Goal: Use online tool/utility: Use online tool/utility

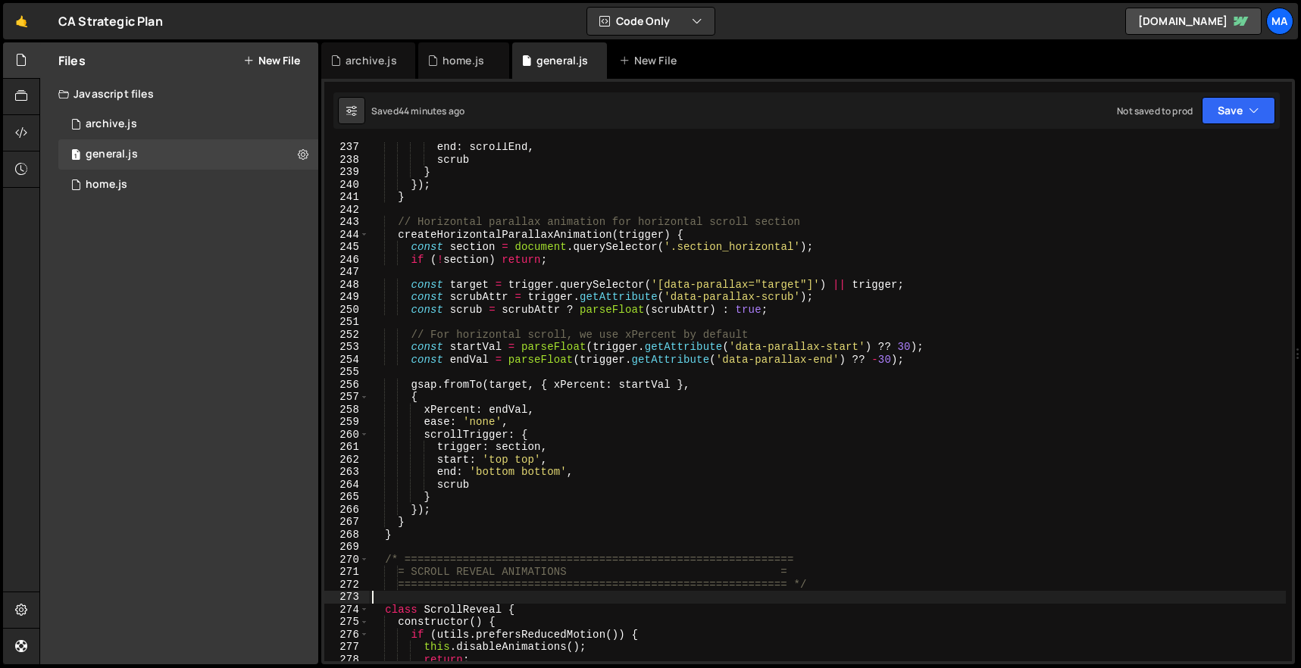
scroll to position [2931, 0]
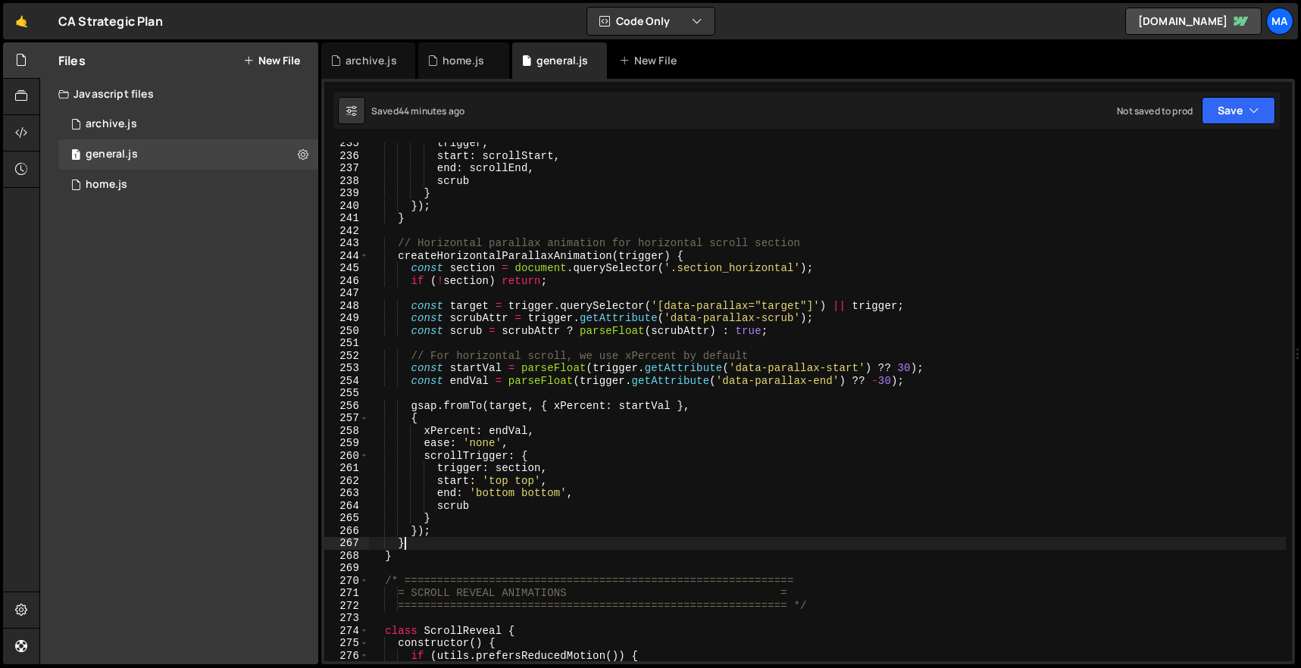
click at [457, 547] on div "trigger , start : scrollStart , end : scrollEnd , scrub } }) ; } // Horizontal …" at bounding box center [827, 409] width 917 height 544
type textarea "}"
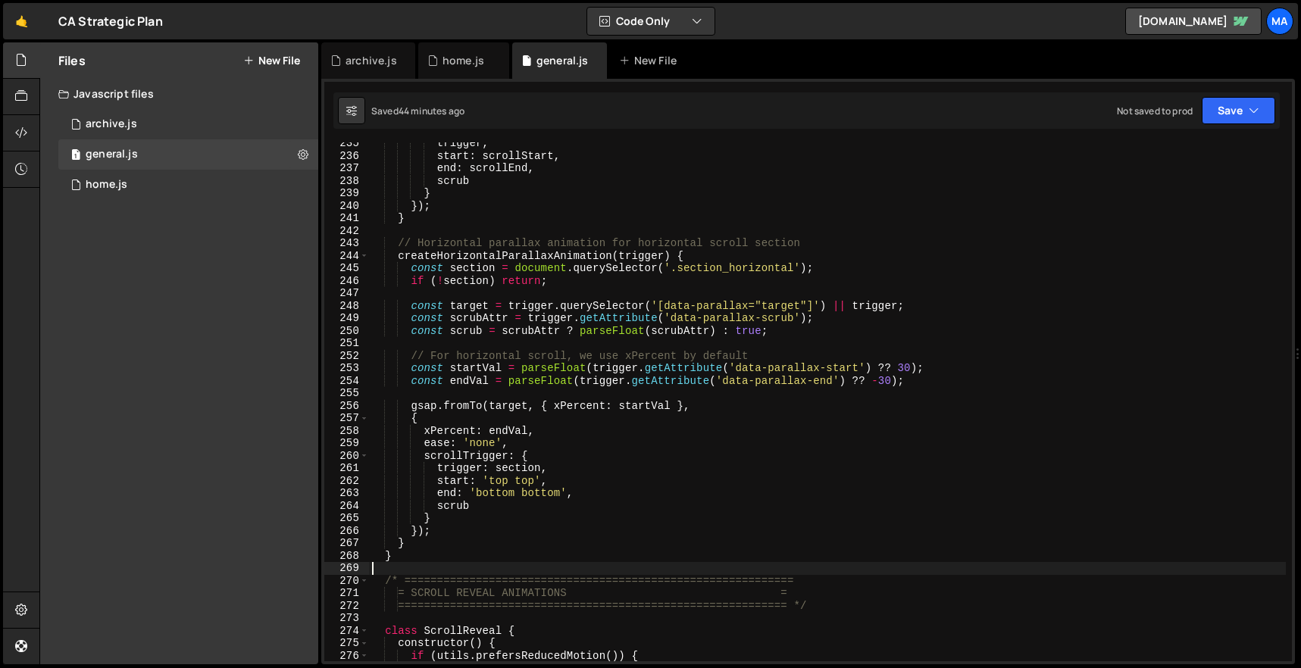
click at [452, 564] on div "trigger , start : scrollStart , end : scrollEnd , scrub } }) ; } // Horizontal …" at bounding box center [827, 409] width 917 height 544
click at [454, 555] on div "trigger , start : scrollStart , end : scrollEnd , scrub } }) ; } // Horizontal …" at bounding box center [827, 409] width 917 height 544
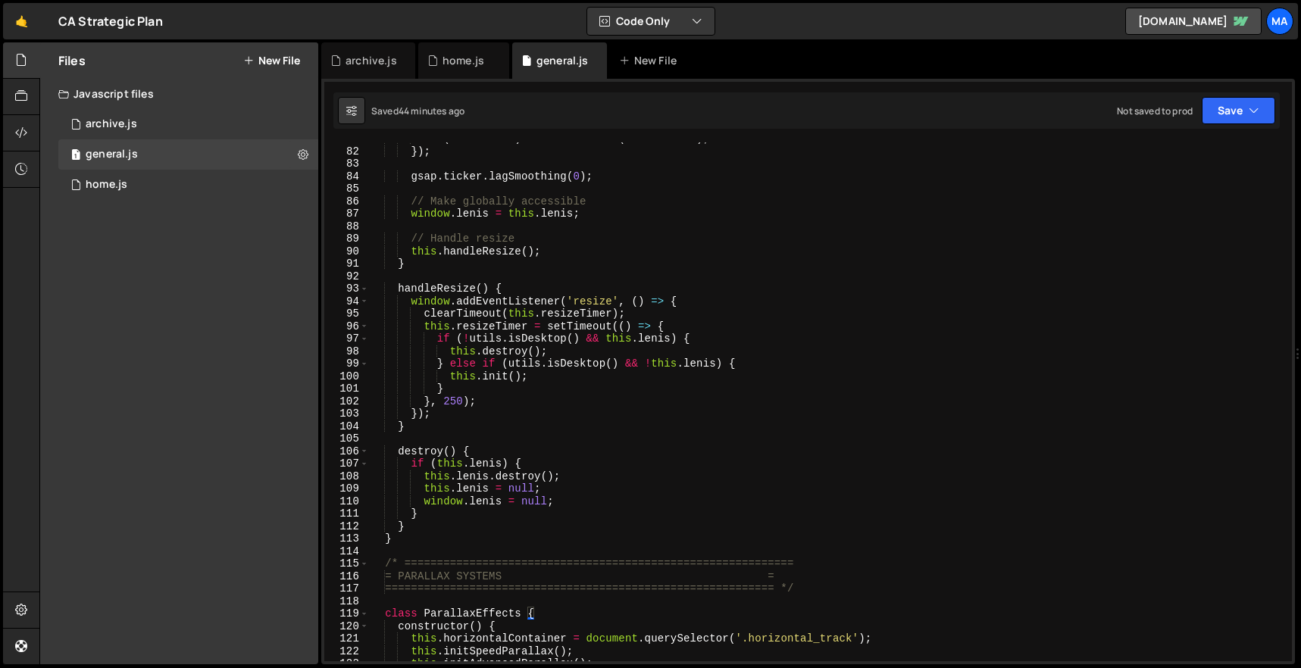
scroll to position [1127, 0]
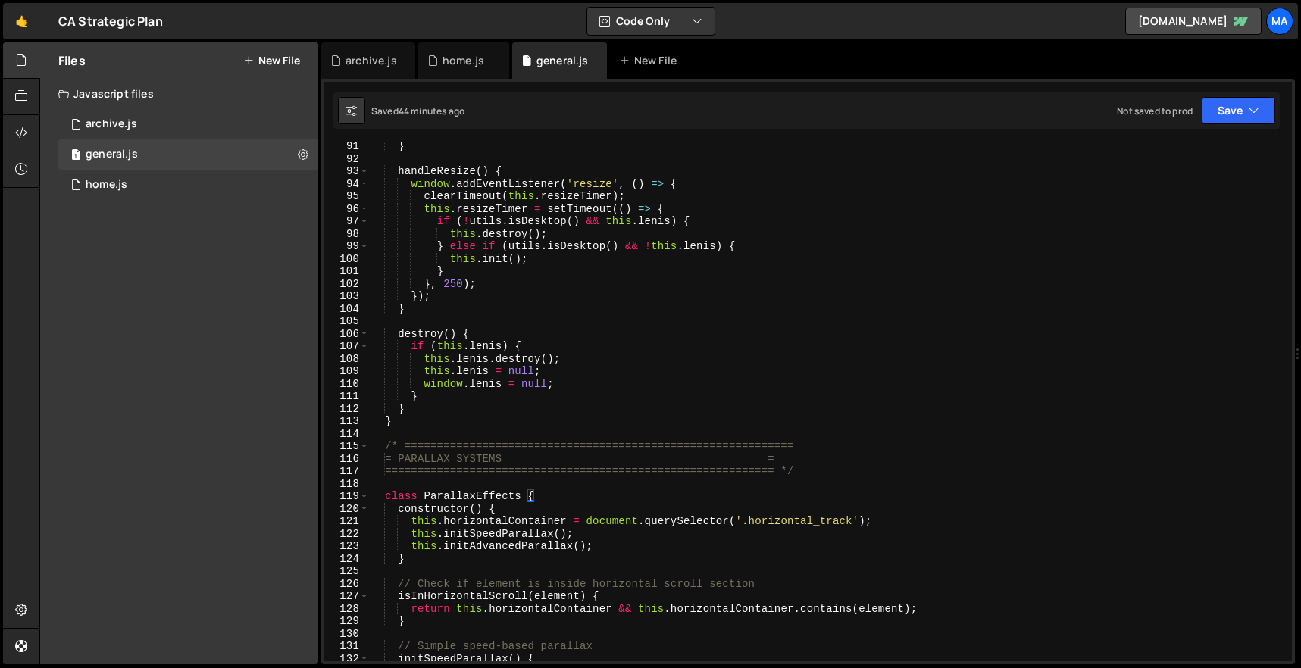
click at [387, 450] on div "} handleResize ( ) { window . addEventListener ( 'resize' , ( ) => { clearTimeo…" at bounding box center [827, 412] width 917 height 544
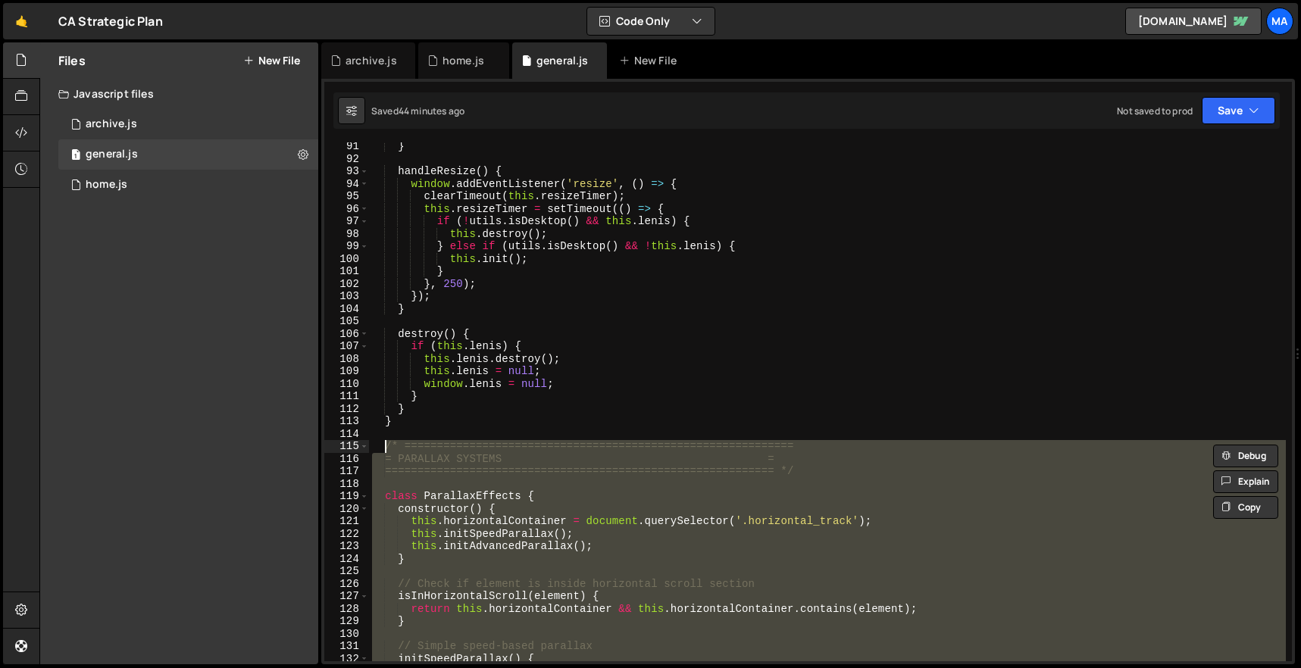
scroll to position [3569, 0]
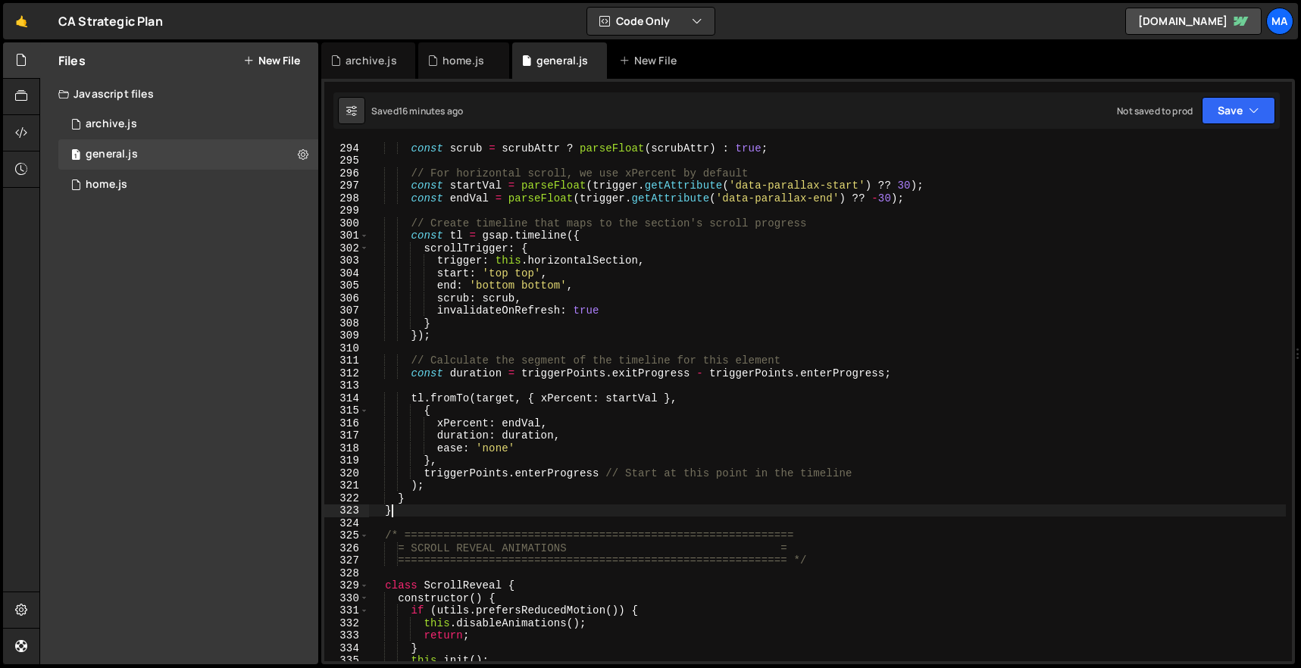
click at [493, 505] on div "const scrub = scrubAttr ? parseFloat ( scrubAttr ) : true ; // For horizontal s…" at bounding box center [827, 414] width 917 height 544
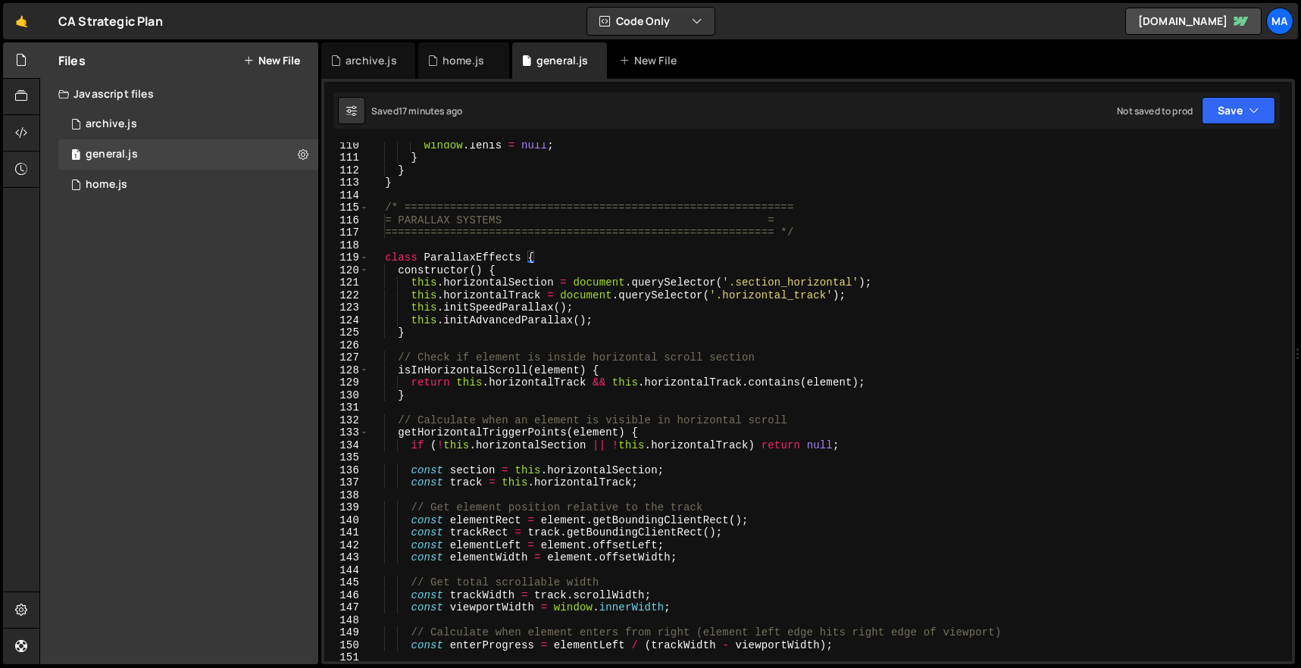
scroll to position [1246, 0]
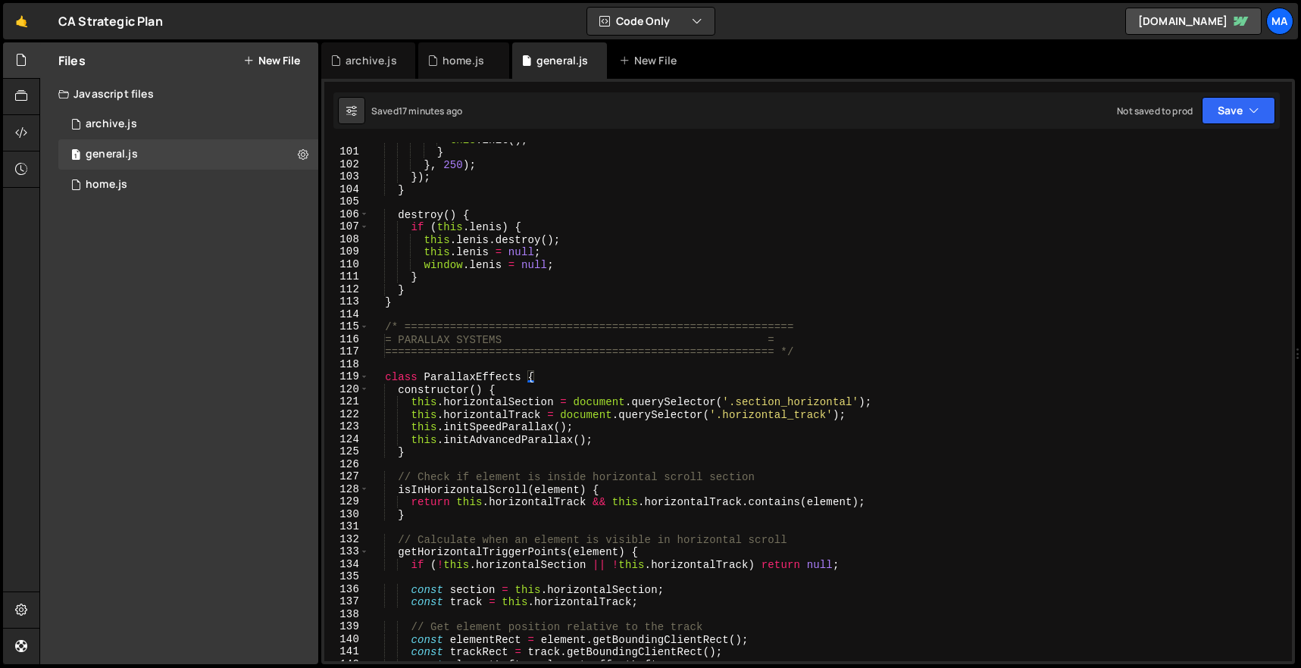
click at [385, 327] on div "this . init ( ) ; } } , 250 ) ; }) ; } destroy ( ) { if ( this . [PERSON_NAME] …" at bounding box center [827, 405] width 917 height 544
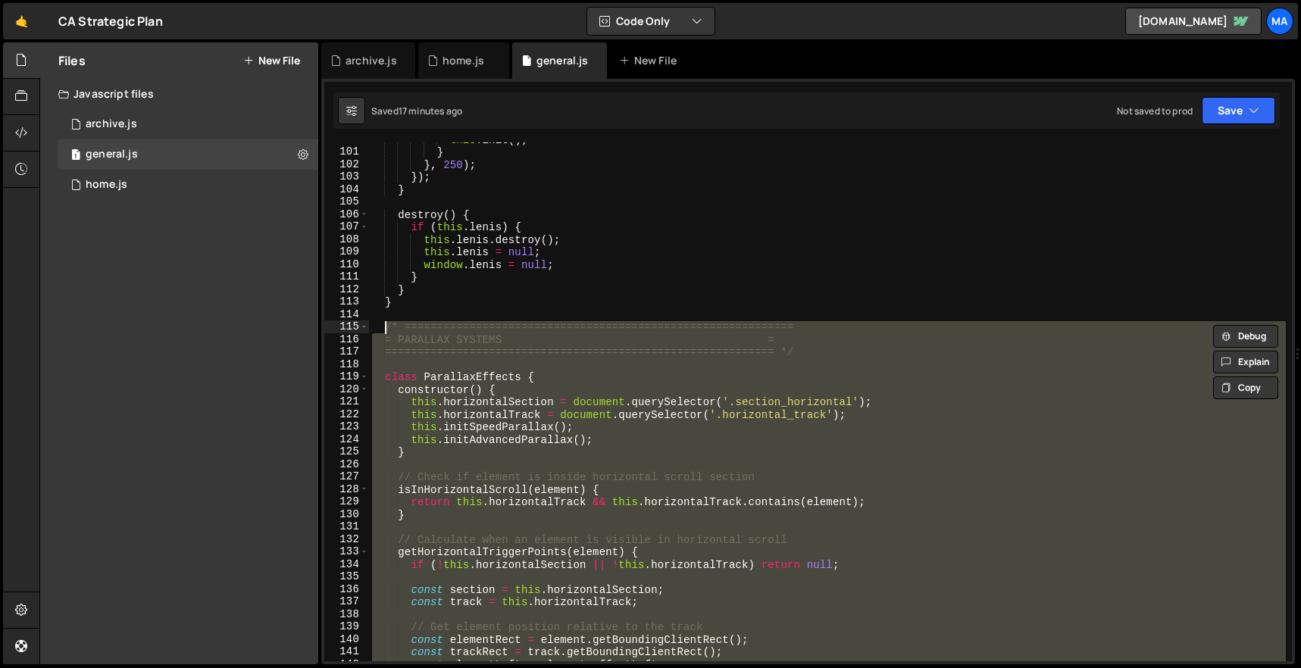
paste textarea "}"
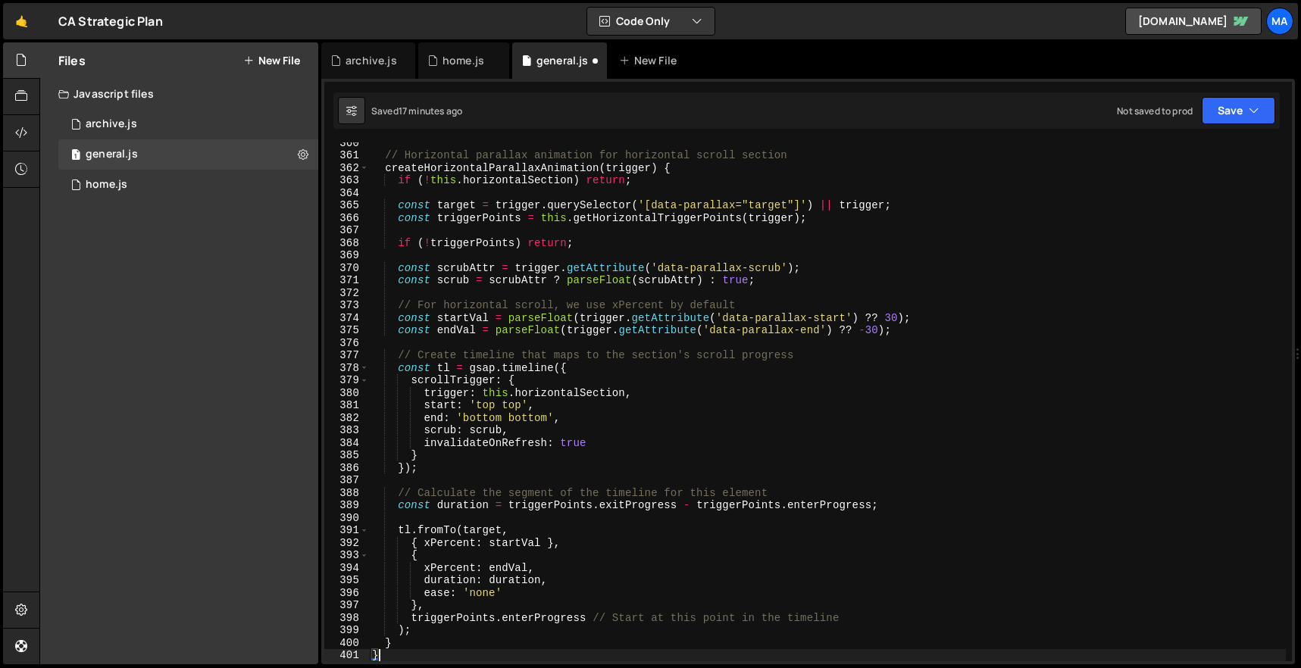
type textarea "============================================================ */"
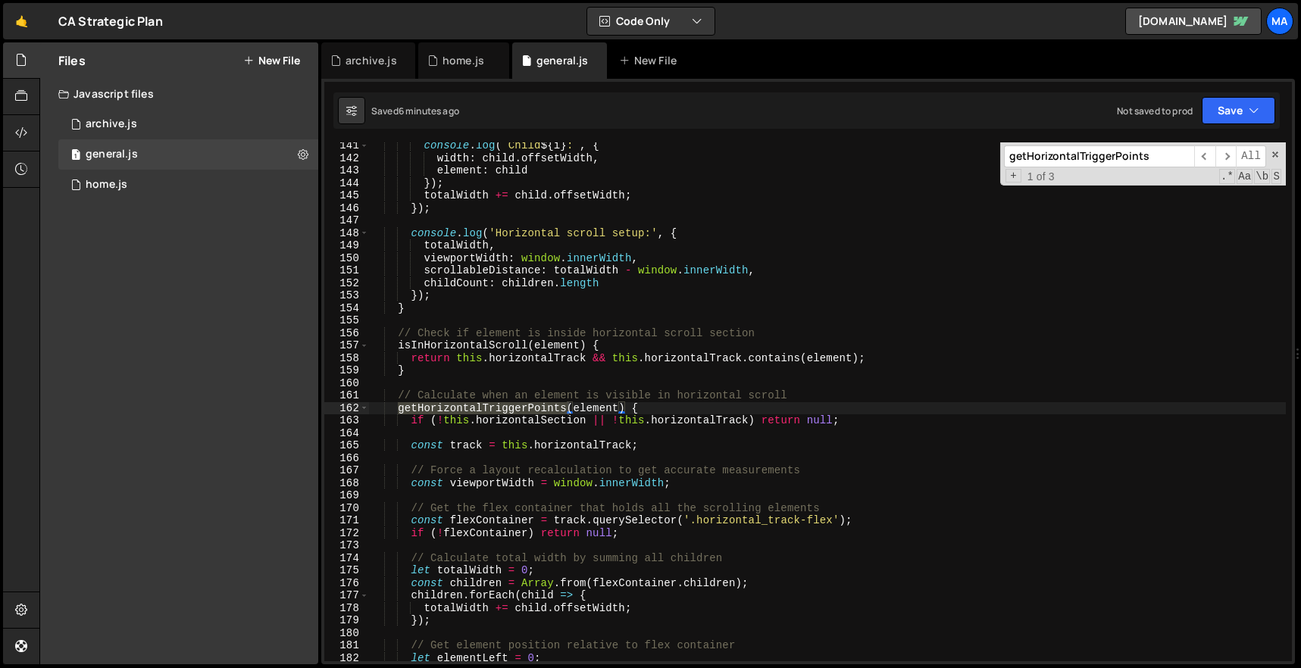
scroll to position [1753, 0]
type input "getHorizontalTriggerPoints"
click at [671, 371] on div "console . log ( ` Child ${ i } : ` , { width : child . offsetWidth , element : …" at bounding box center [827, 411] width 917 height 544
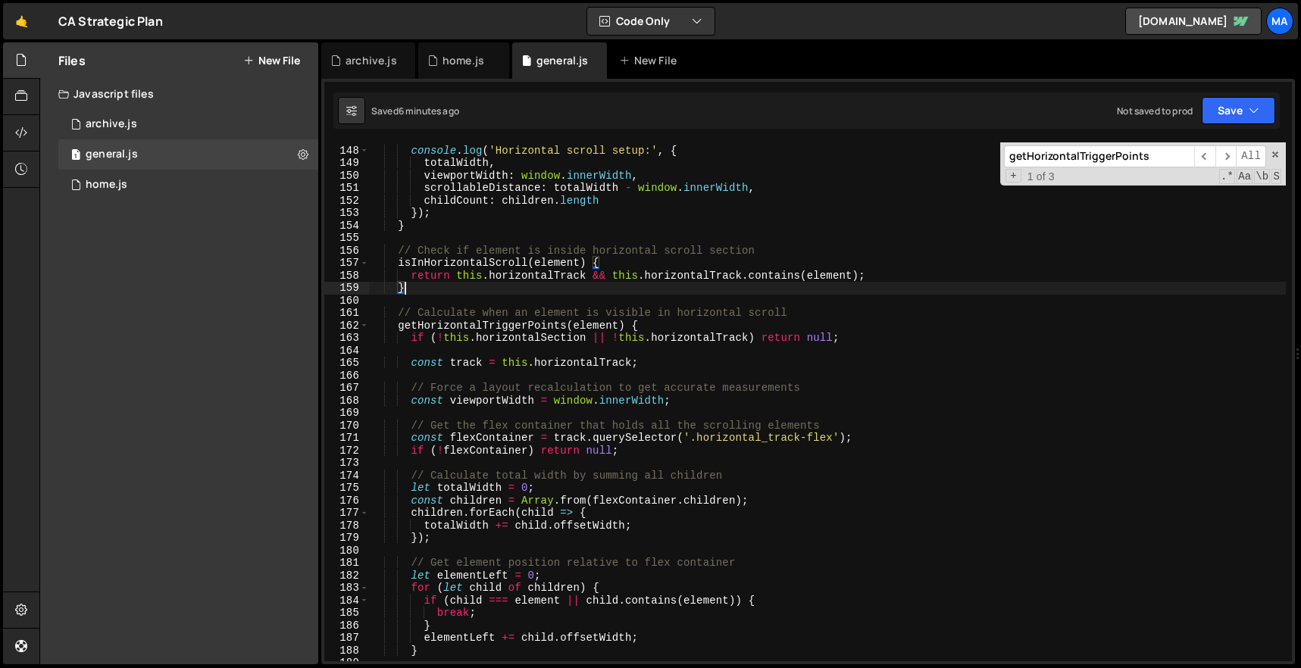
scroll to position [1836, 0]
click at [397, 248] on div "console . log ( 'Horizontal scroll setup:' , { totalWidth , viewportWidth : win…" at bounding box center [827, 404] width 917 height 544
click at [1229, 162] on span "​" at bounding box center [1225, 156] width 21 height 22
drag, startPoint x: 398, startPoint y: 315, endPoint x: 574, endPoint y: 471, distance: 235.1
click at [574, 455] on div "console . log ( 'Horizontal scroll setup:' , { totalWidth , viewportWidth : win…" at bounding box center [827, 404] width 917 height 544
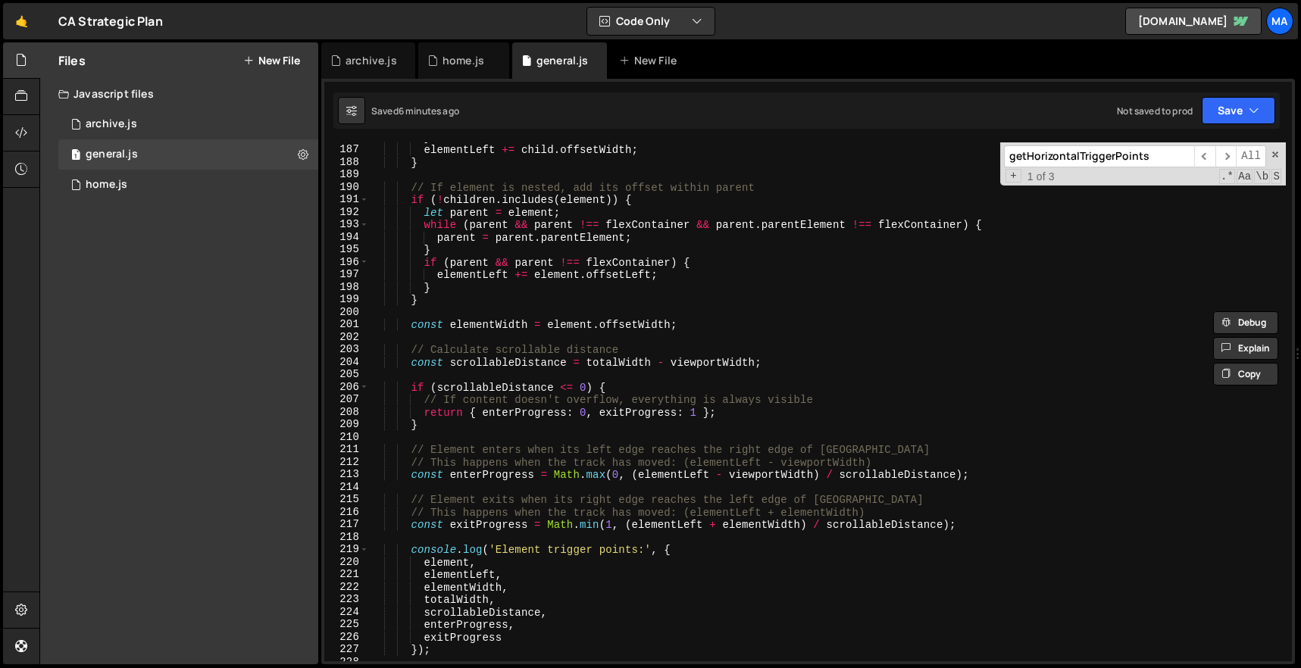
scroll to position [2585, 0]
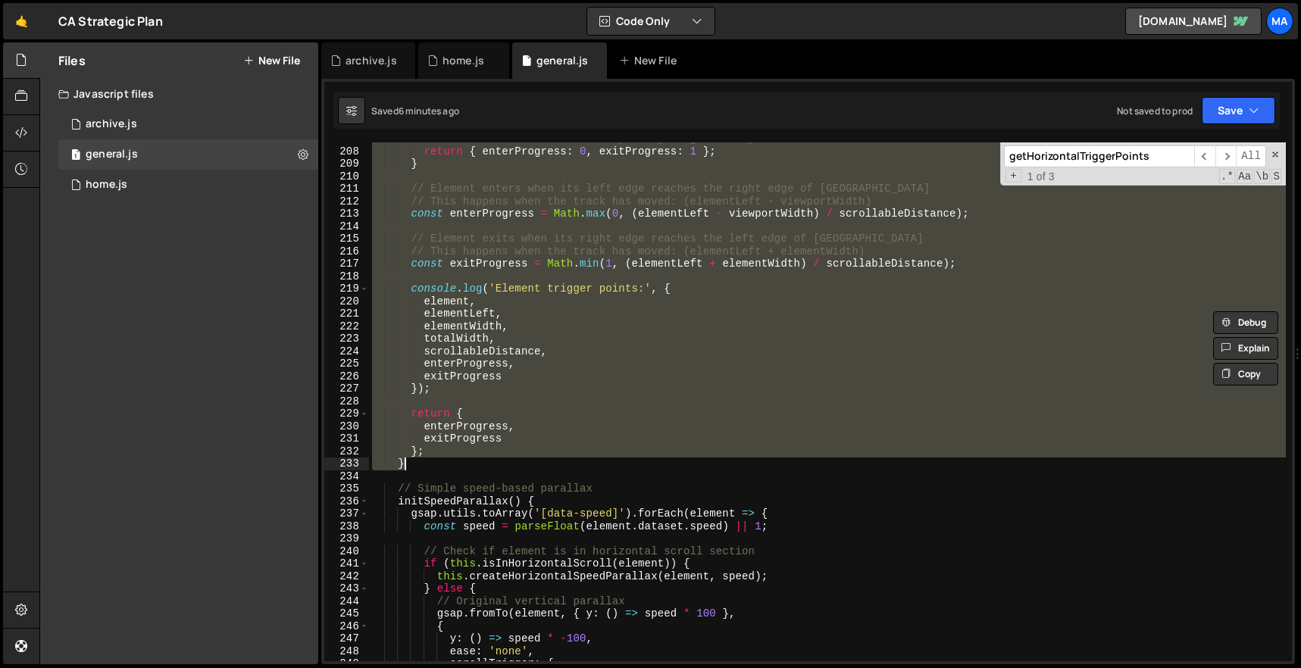
click at [421, 468] on div "// If content doesn't overflow, everything is always visible return { enterProg…" at bounding box center [827, 405] width 917 height 544
paste textarea
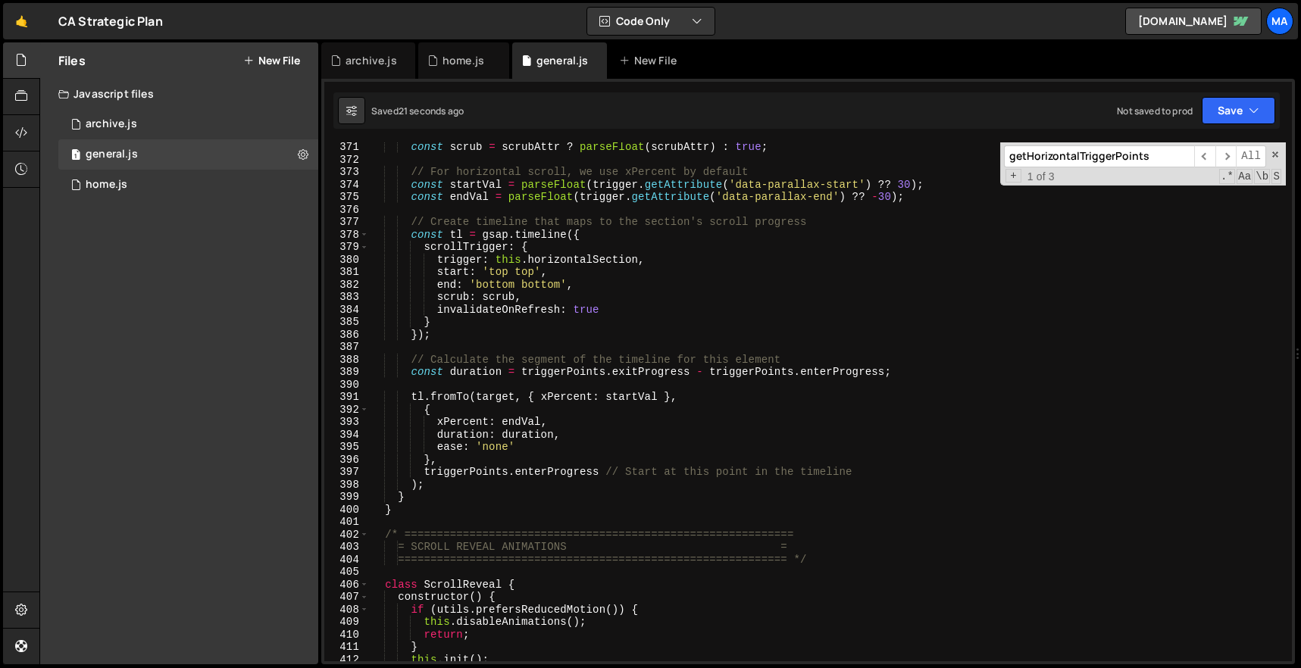
scroll to position [4585, 0]
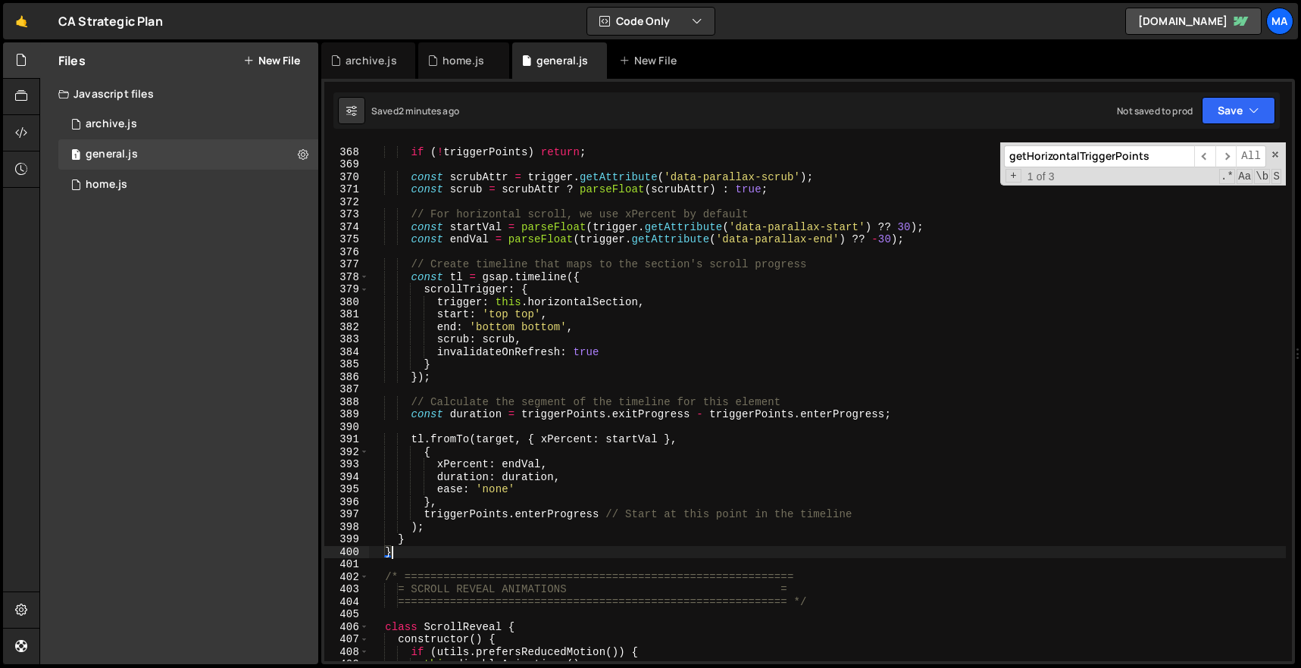
drag, startPoint x: 420, startPoint y: 549, endPoint x: 436, endPoint y: 247, distance: 302.8
click at [431, 266] on div "if ( ! triggerPoints ) return ; const scrubAttr = trigger . getAttribute ( 'dat…" at bounding box center [827, 405] width 917 height 544
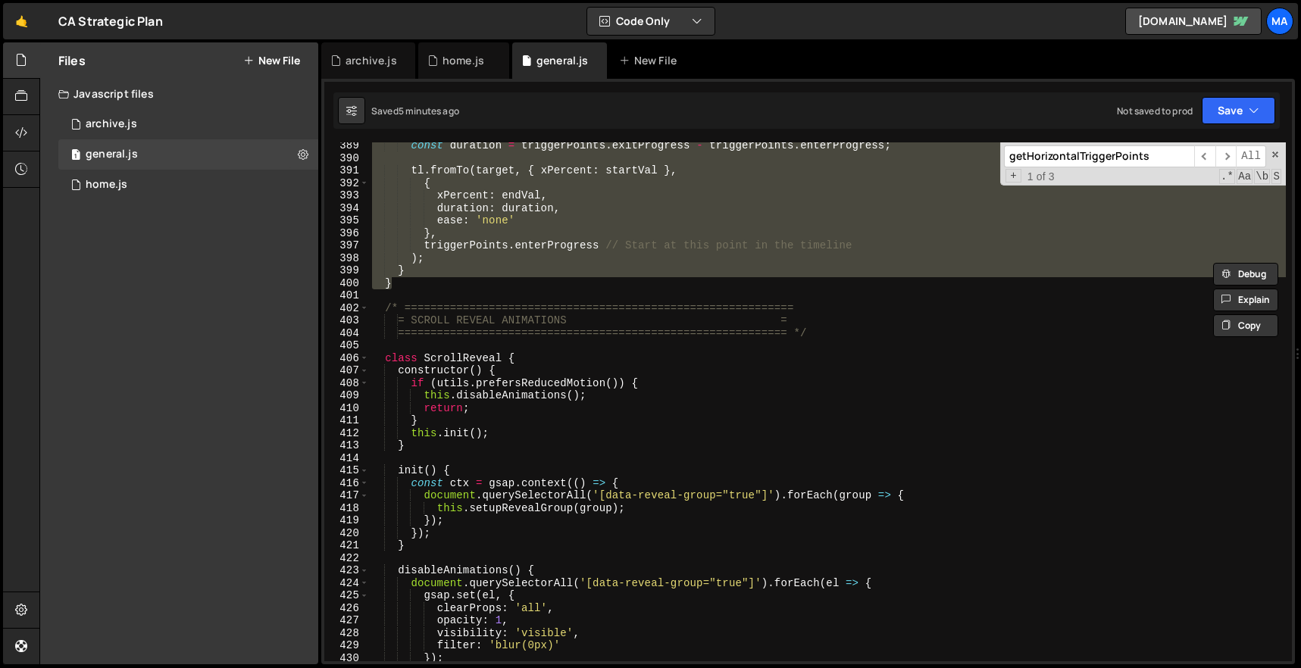
scroll to position [4788, 0]
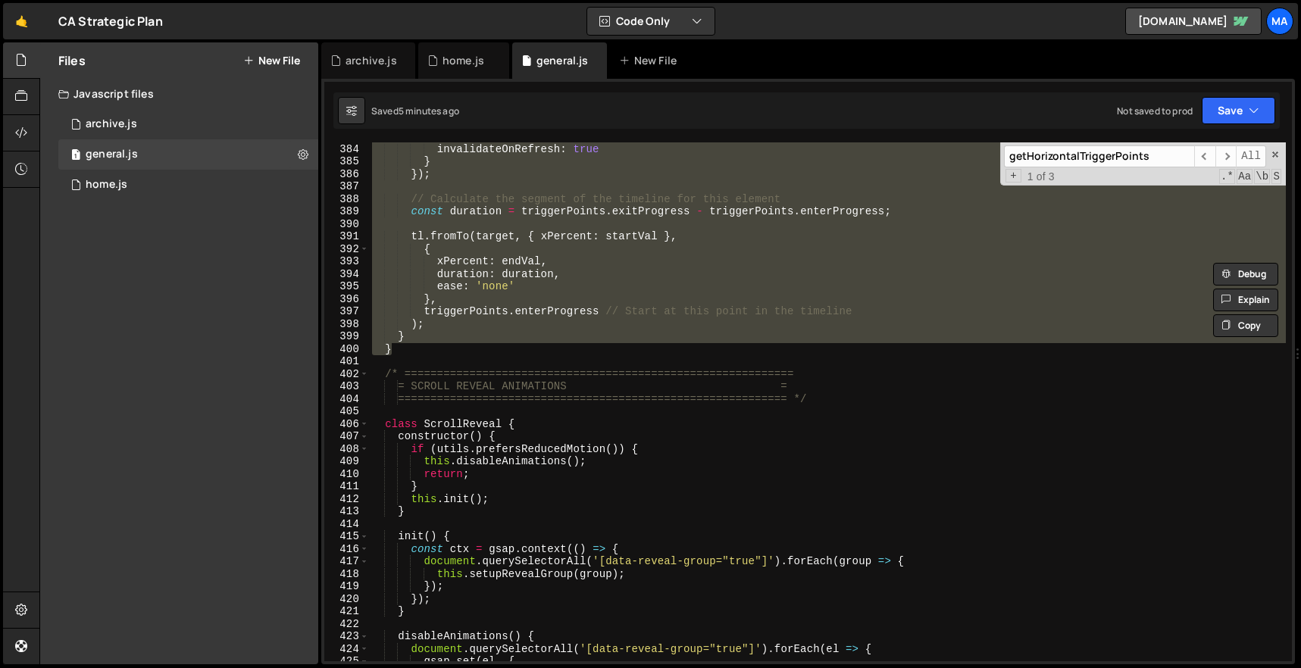
click at [442, 352] on div "scrub : scrub , invalidateOnRefresh : true } }) ; // Calculate the segment of t…" at bounding box center [827, 401] width 917 height 519
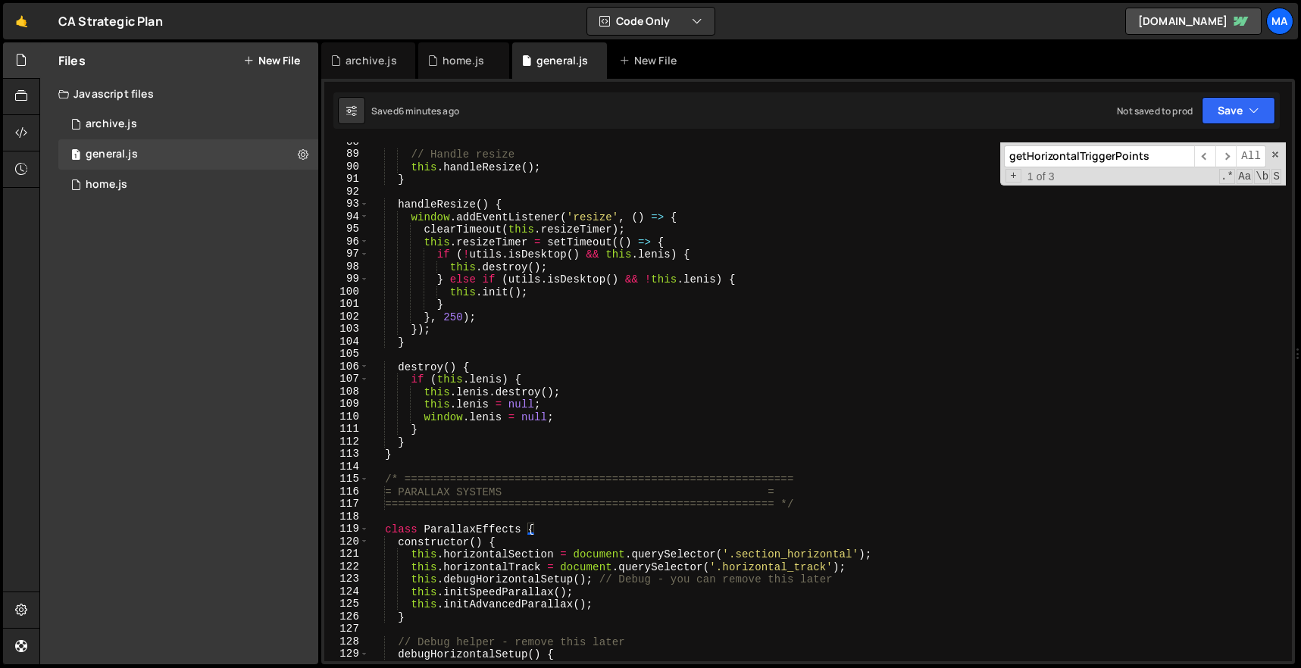
scroll to position [1093, 0]
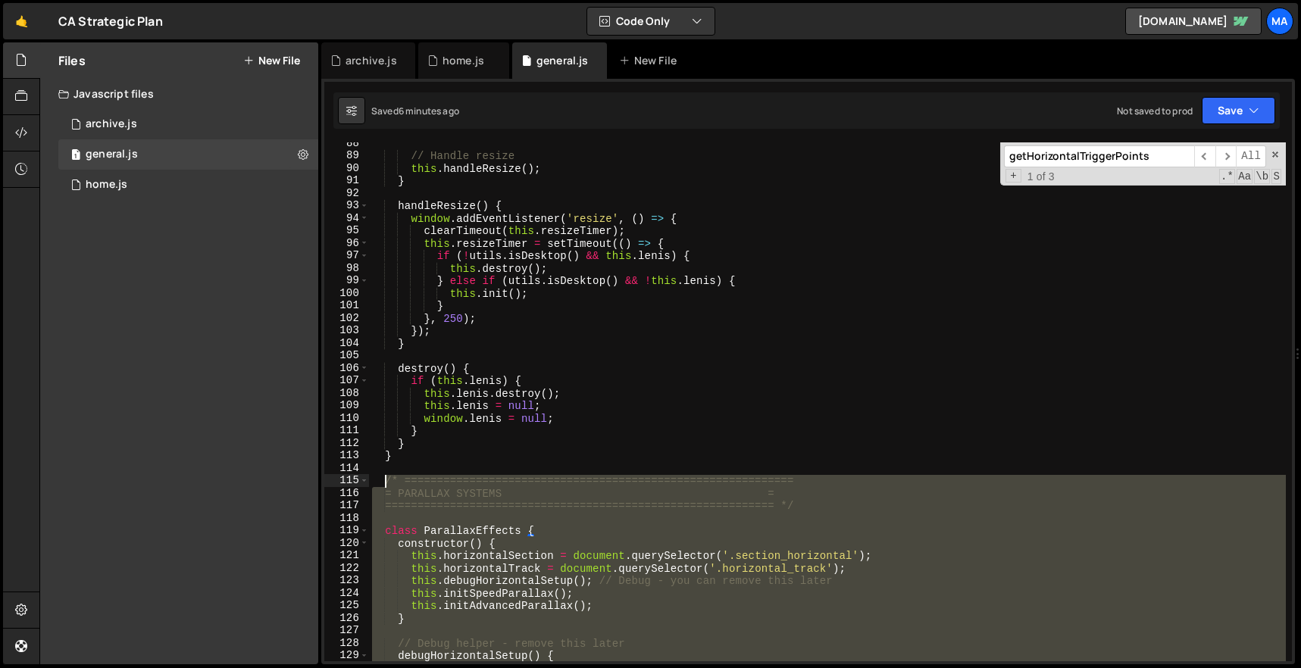
click at [386, 483] on div "// Handle resize this . handleResize ( ) ; } handleResize ( ) { window . addEve…" at bounding box center [827, 409] width 917 height 544
paste textarea "}"
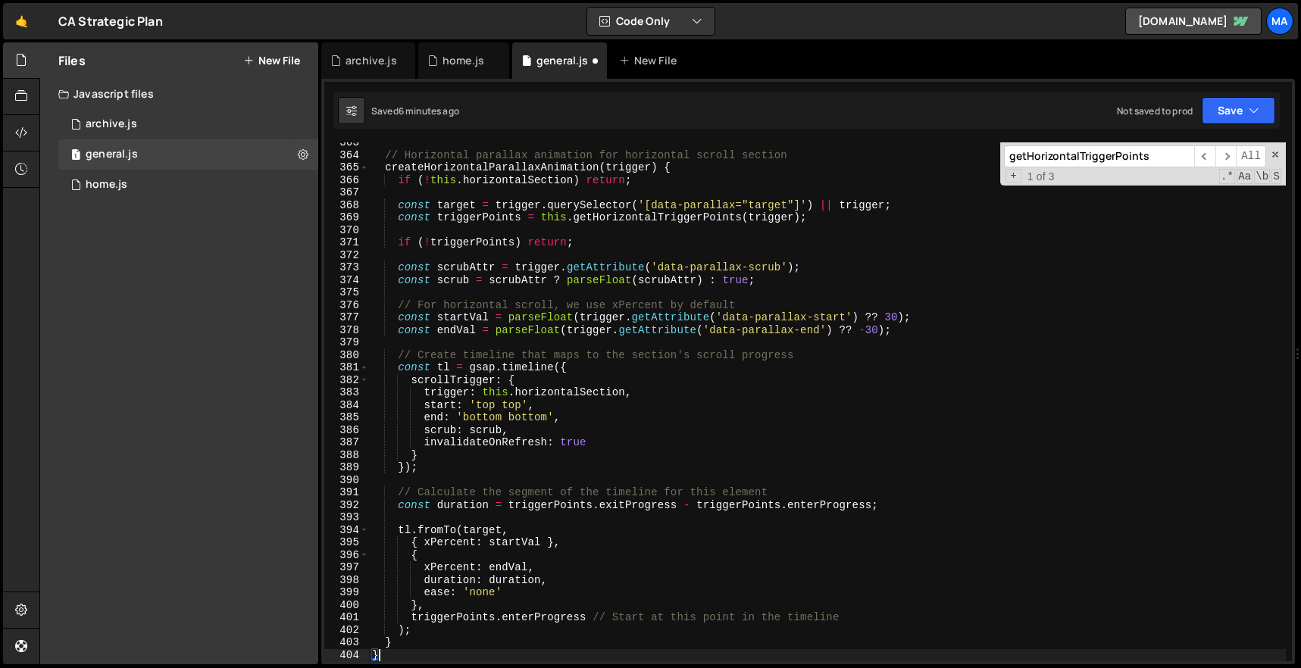
scroll to position [4532, 0]
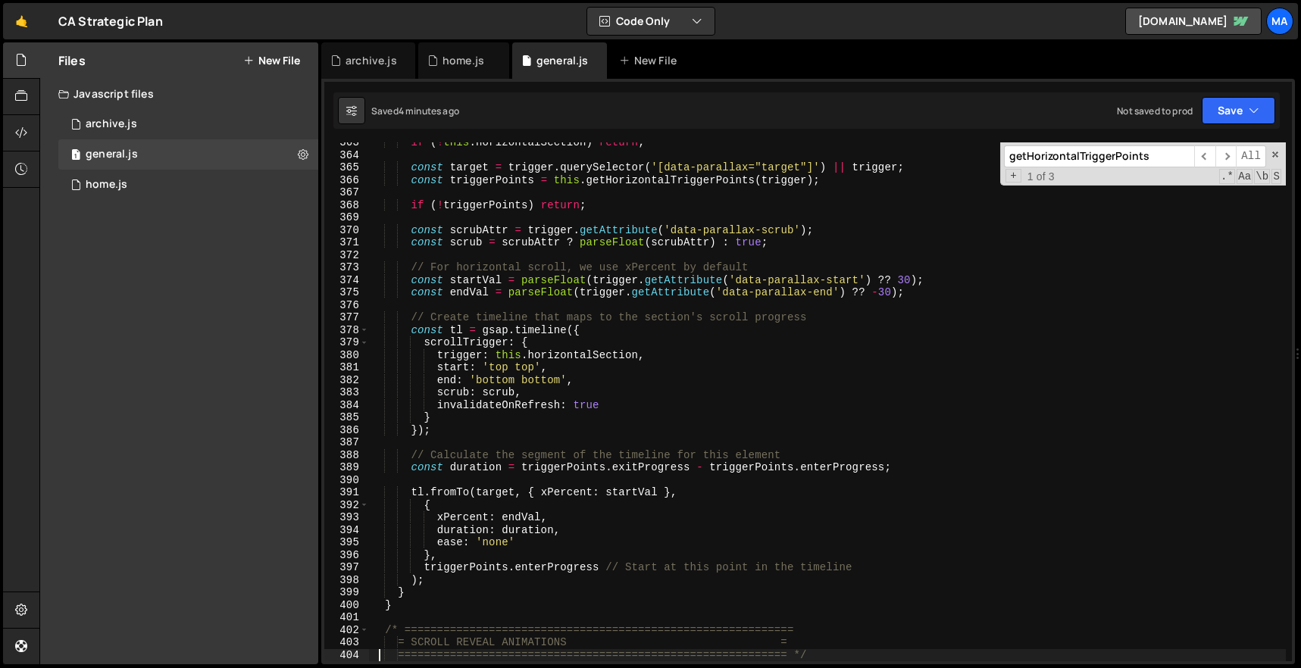
click at [414, 604] on div "if ( ! this . horizontalSection ) return ; const target = trigger . querySelect…" at bounding box center [827, 408] width 917 height 544
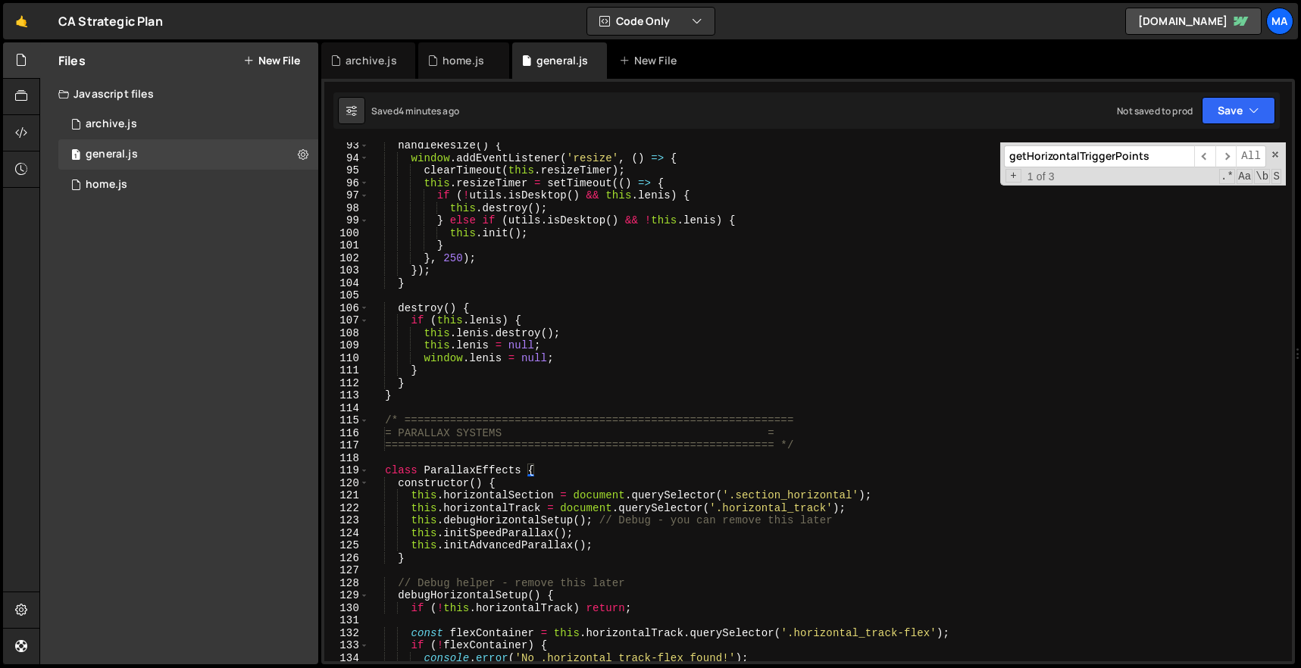
scroll to position [1153, 0]
click at [385, 421] on div "handleResize ( ) { window . addEventListener ( 'resize' , ( ) => { clearTimeout…" at bounding box center [827, 411] width 917 height 544
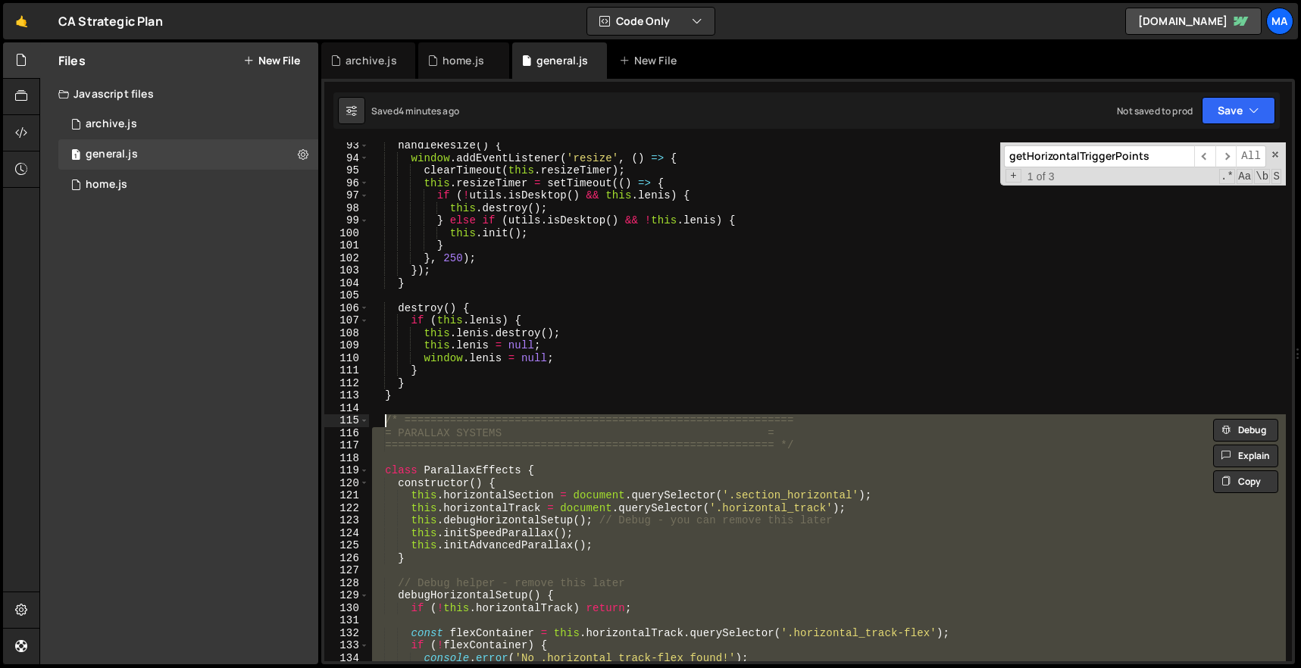
paste textarea "}"
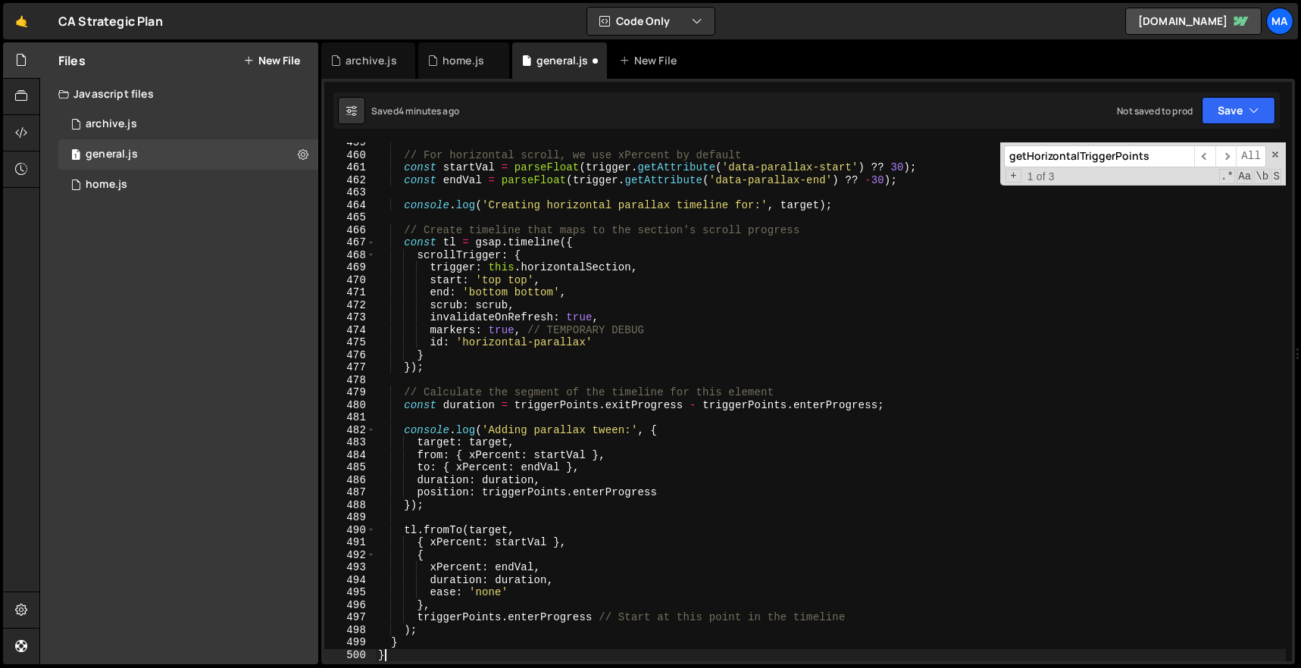
scroll to position [5732, 0]
type textarea "}"
